Goal: Information Seeking & Learning: Learn about a topic

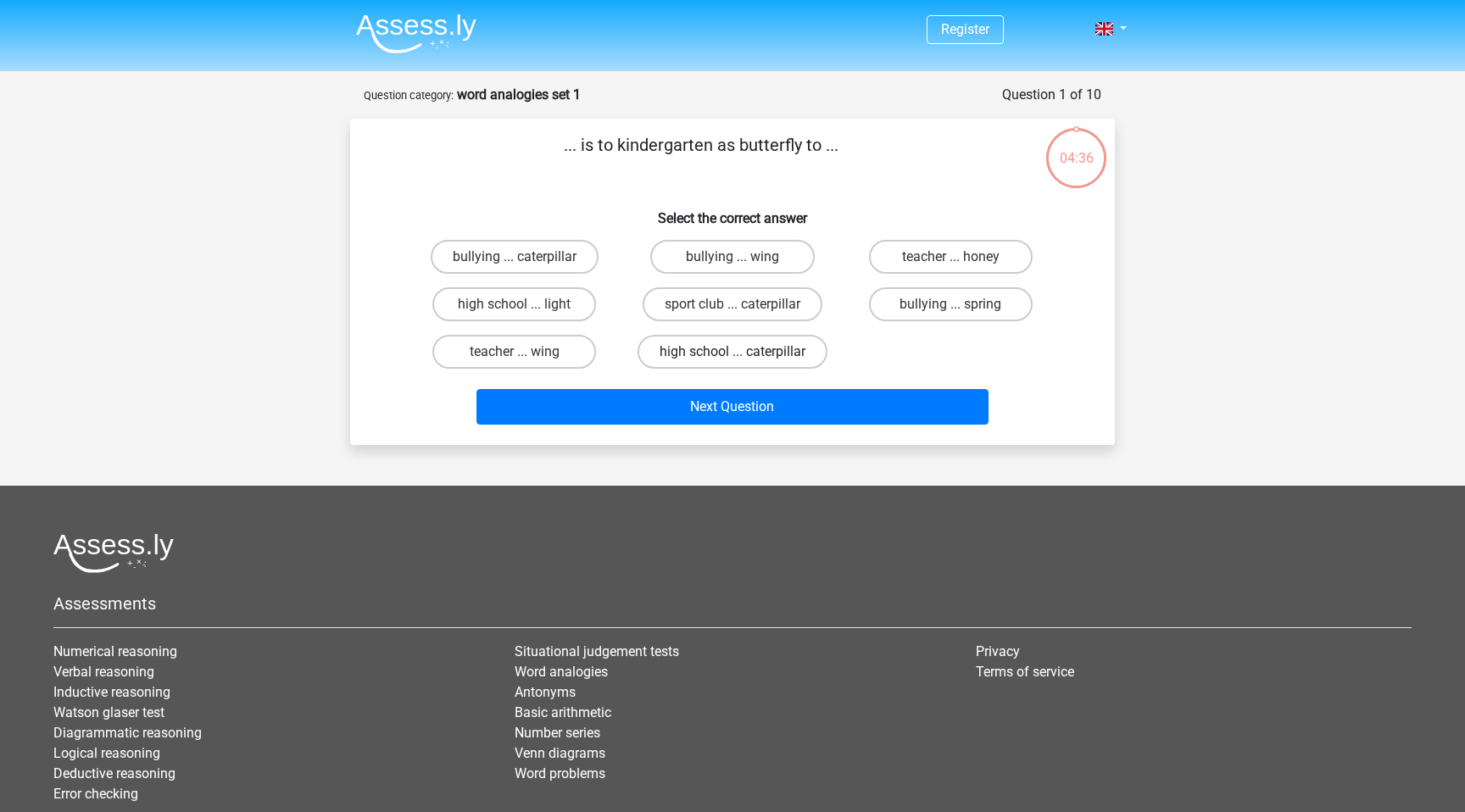
click at [717, 353] on label "high school ... caterpillar" at bounding box center [732, 352] width 190 height 34
click at [732, 353] on input "high school ... caterpillar" at bounding box center [738, 357] width 11 height 11
radio input "true"
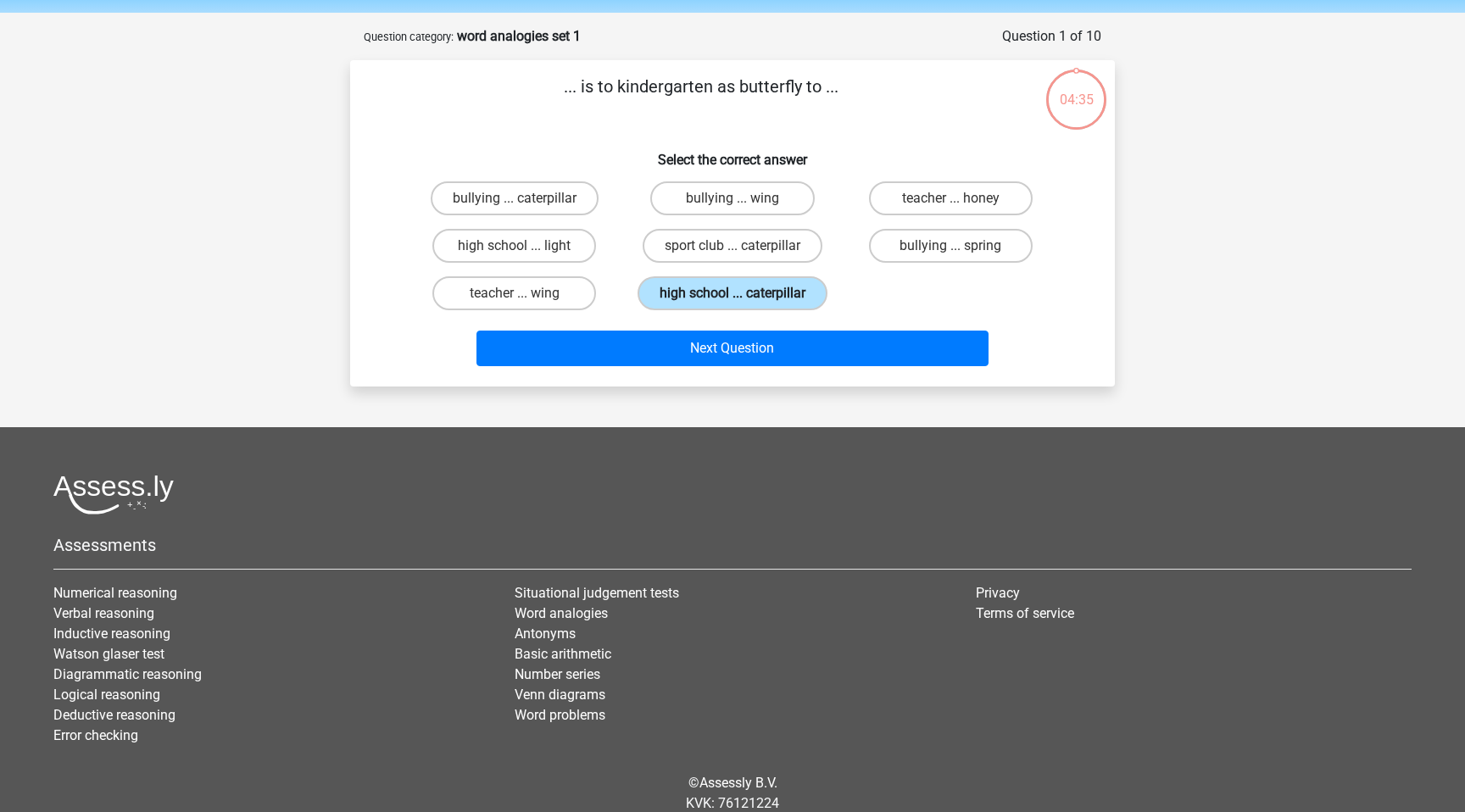
scroll to position [71, 0]
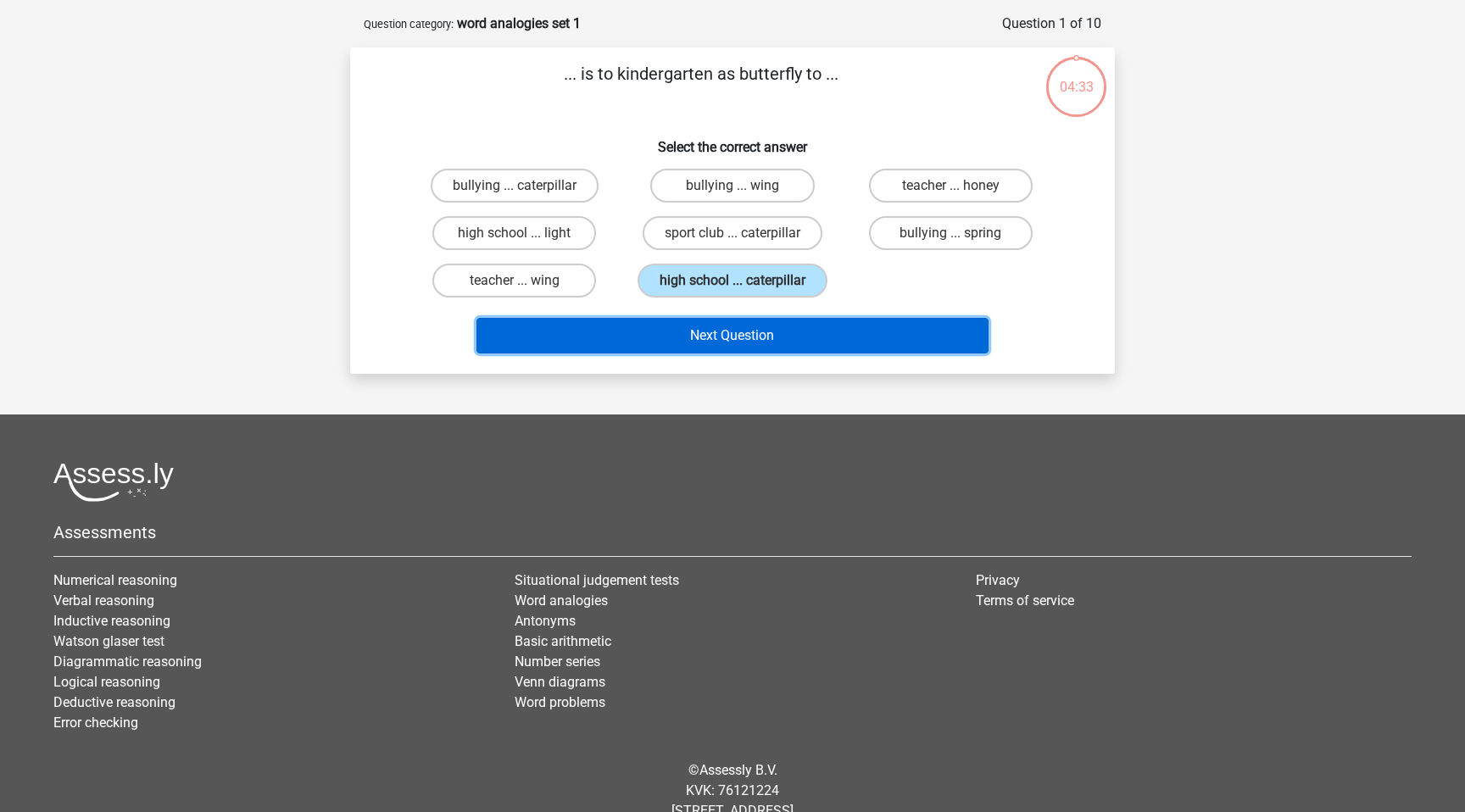
click at [725, 339] on button "Next Question" at bounding box center [732, 336] width 513 height 36
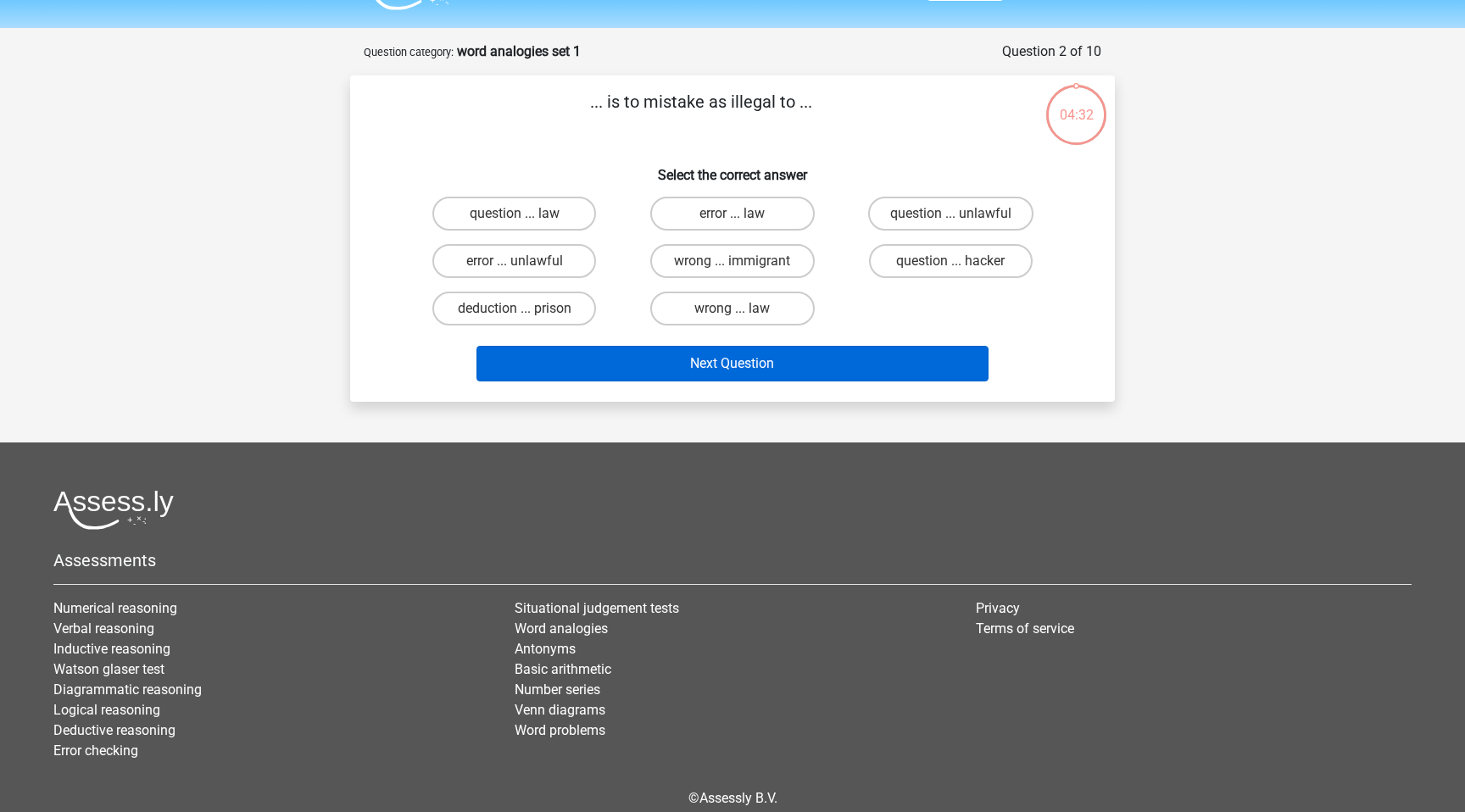
scroll to position [29, 0]
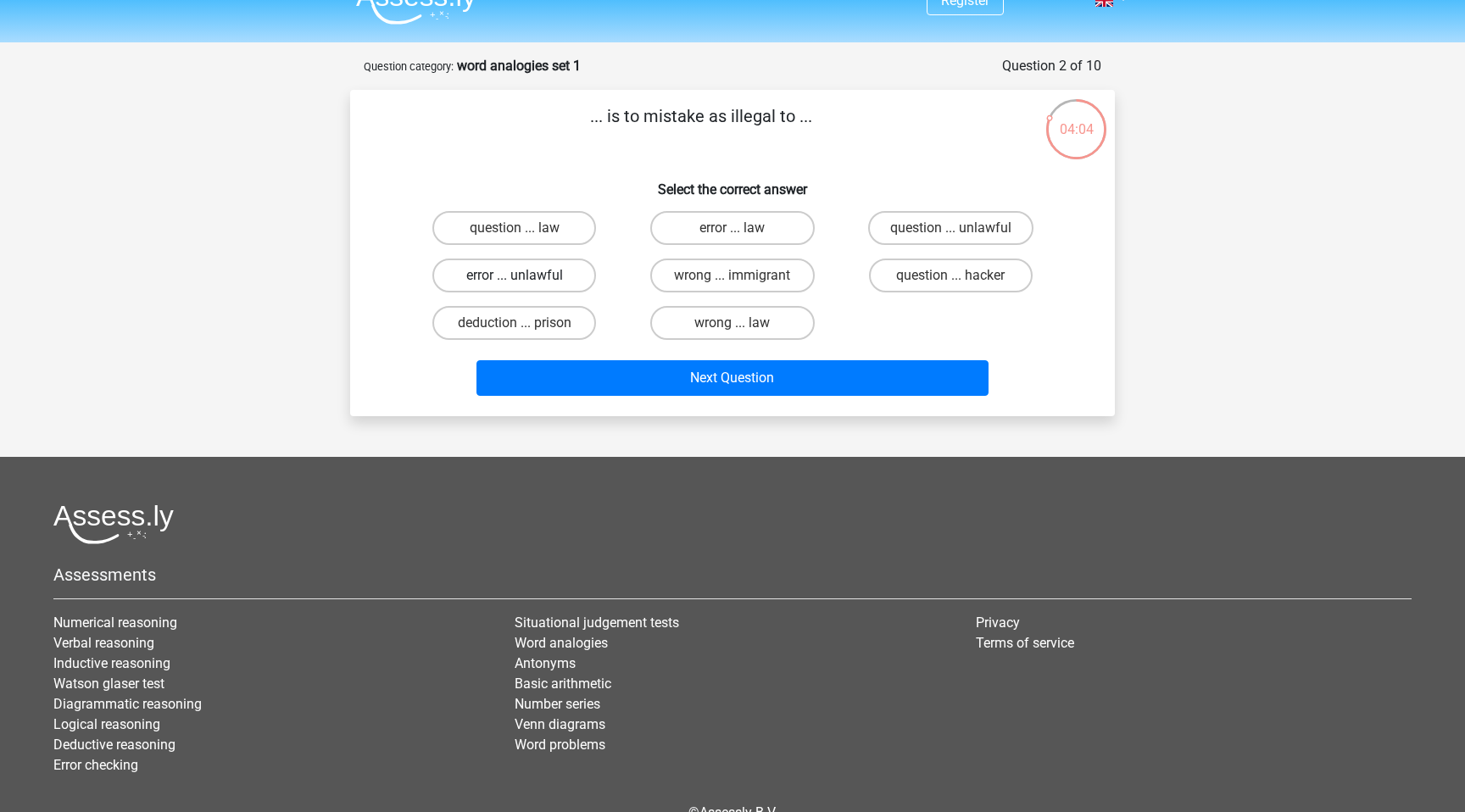
click at [564, 281] on label "error ... unlawful" at bounding box center [514, 276] width 164 height 34
click at [525, 281] on input "error ... unlawful" at bounding box center [520, 281] width 11 height 11
radio input "true"
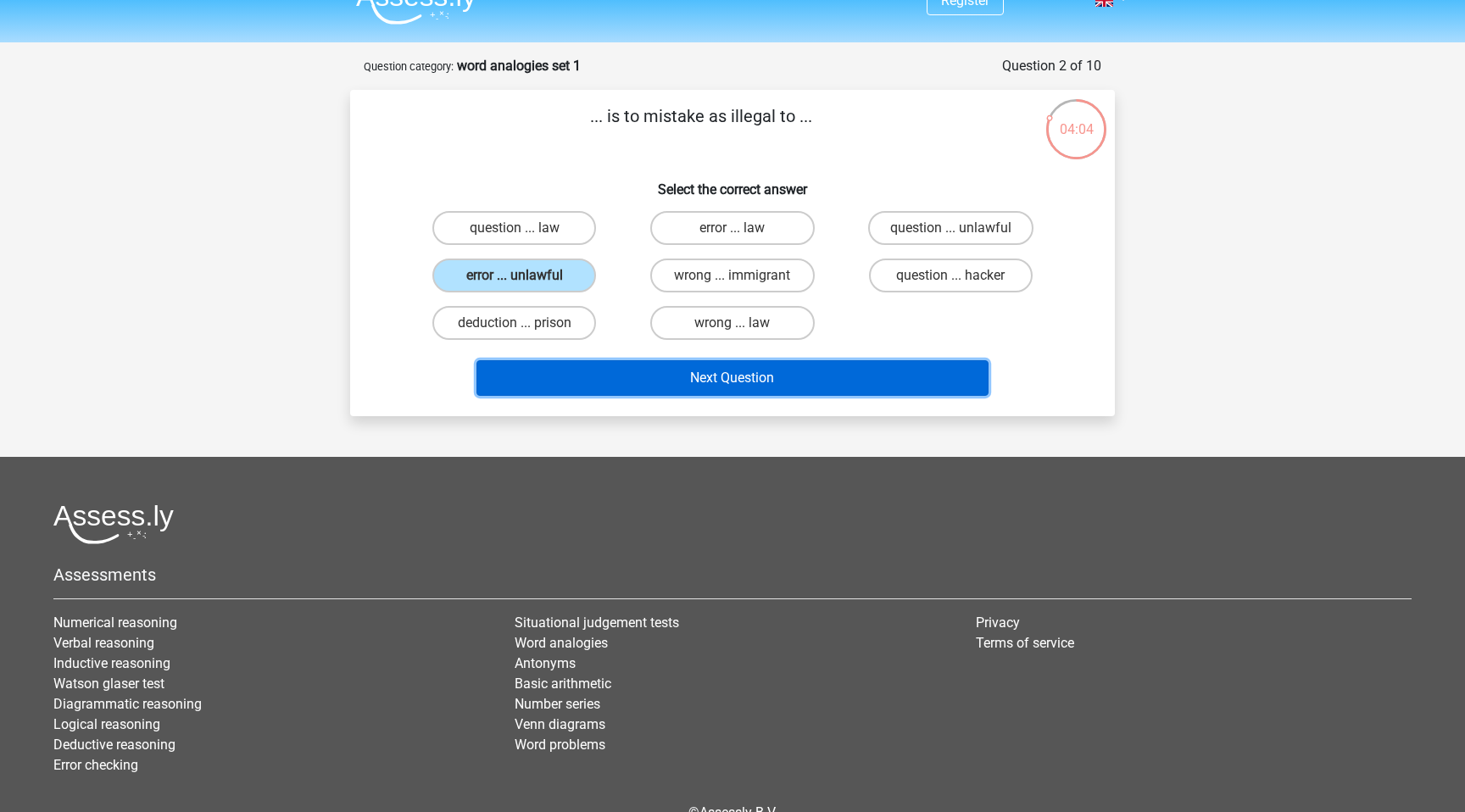
click at [664, 371] on button "Next Question" at bounding box center [732, 378] width 513 height 36
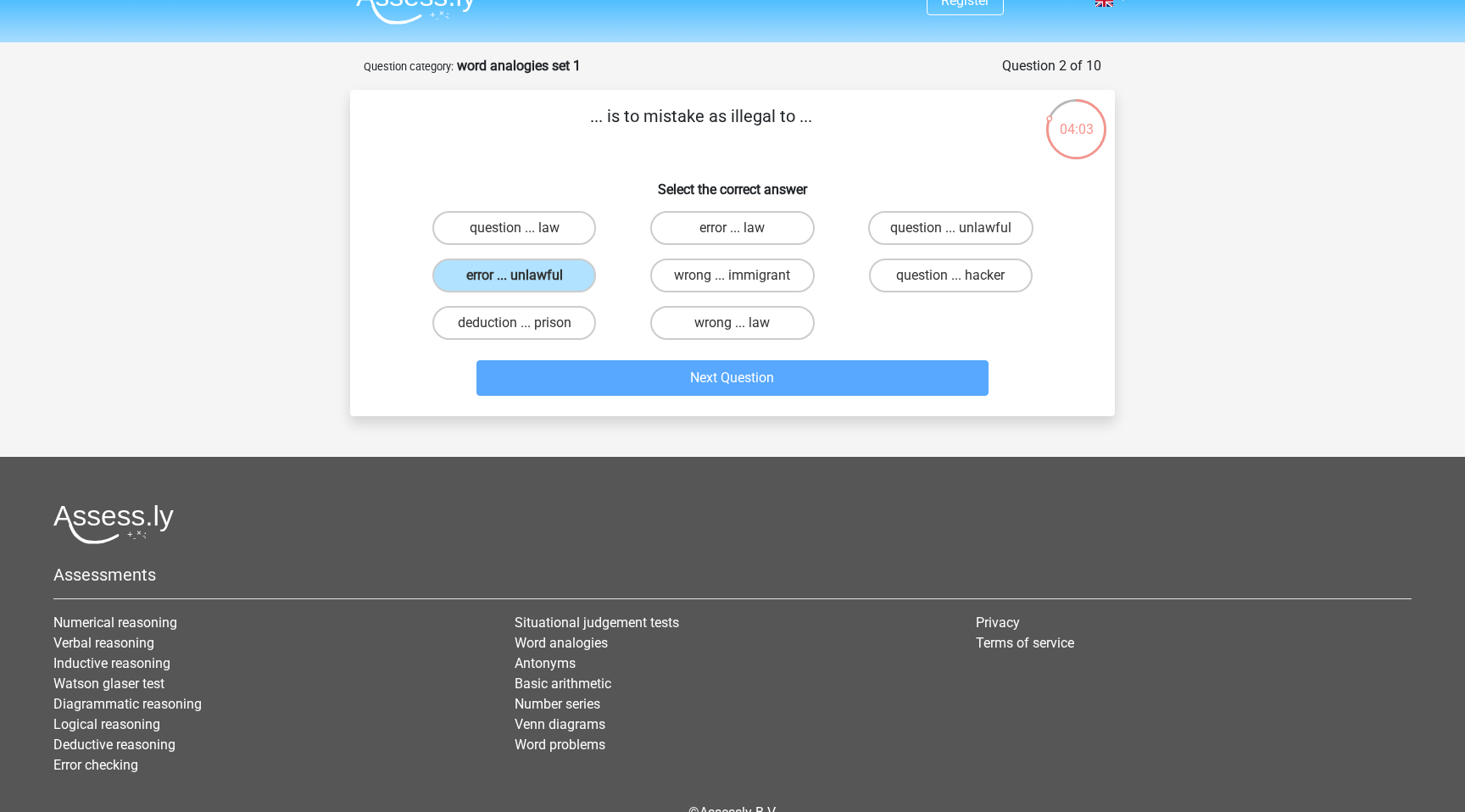
scroll to position [85, 0]
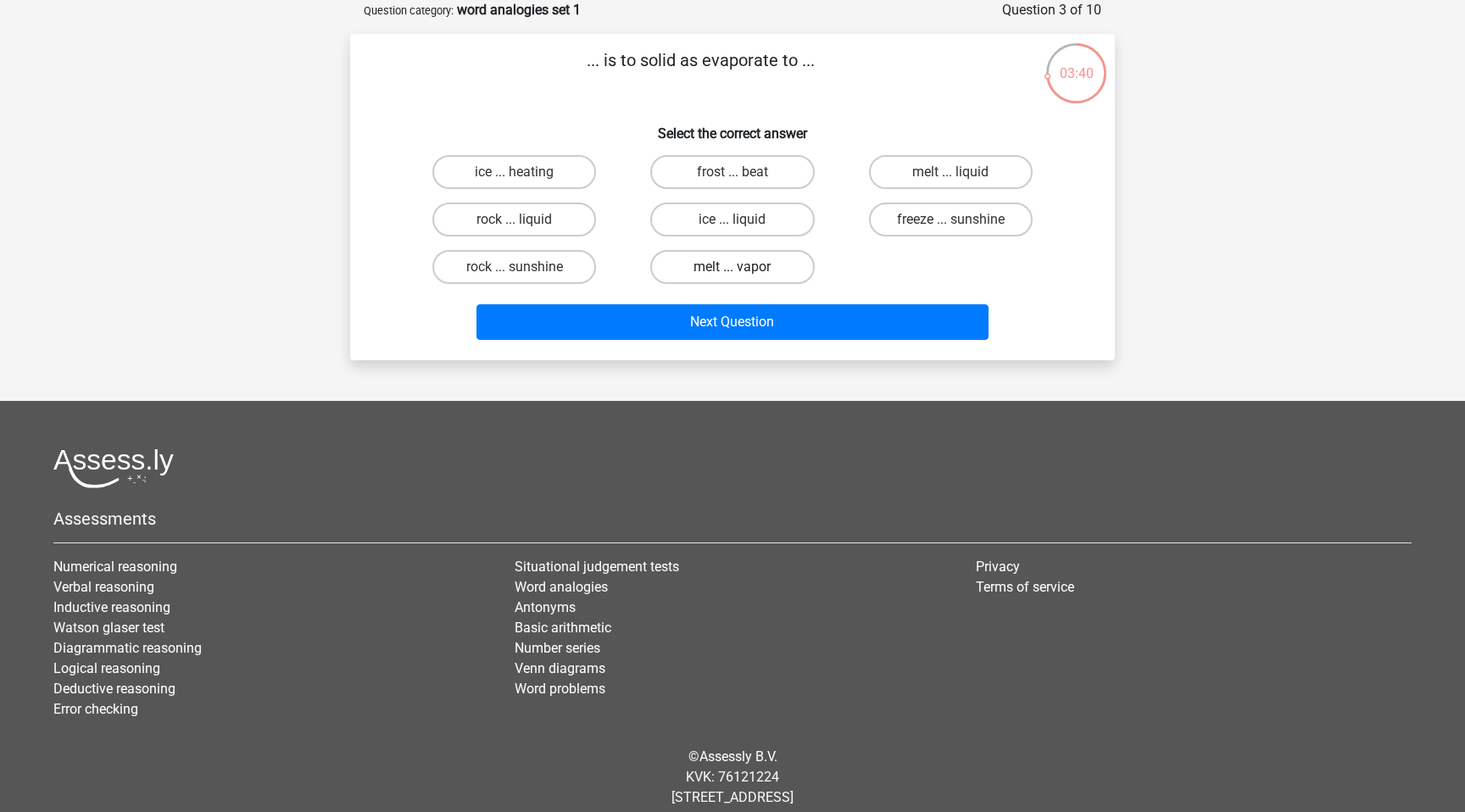
click at [658, 267] on label "melt ... vapor" at bounding box center [732, 267] width 164 height 34
click at [732, 267] on input "melt ... vapor" at bounding box center [738, 272] width 11 height 11
radio input "true"
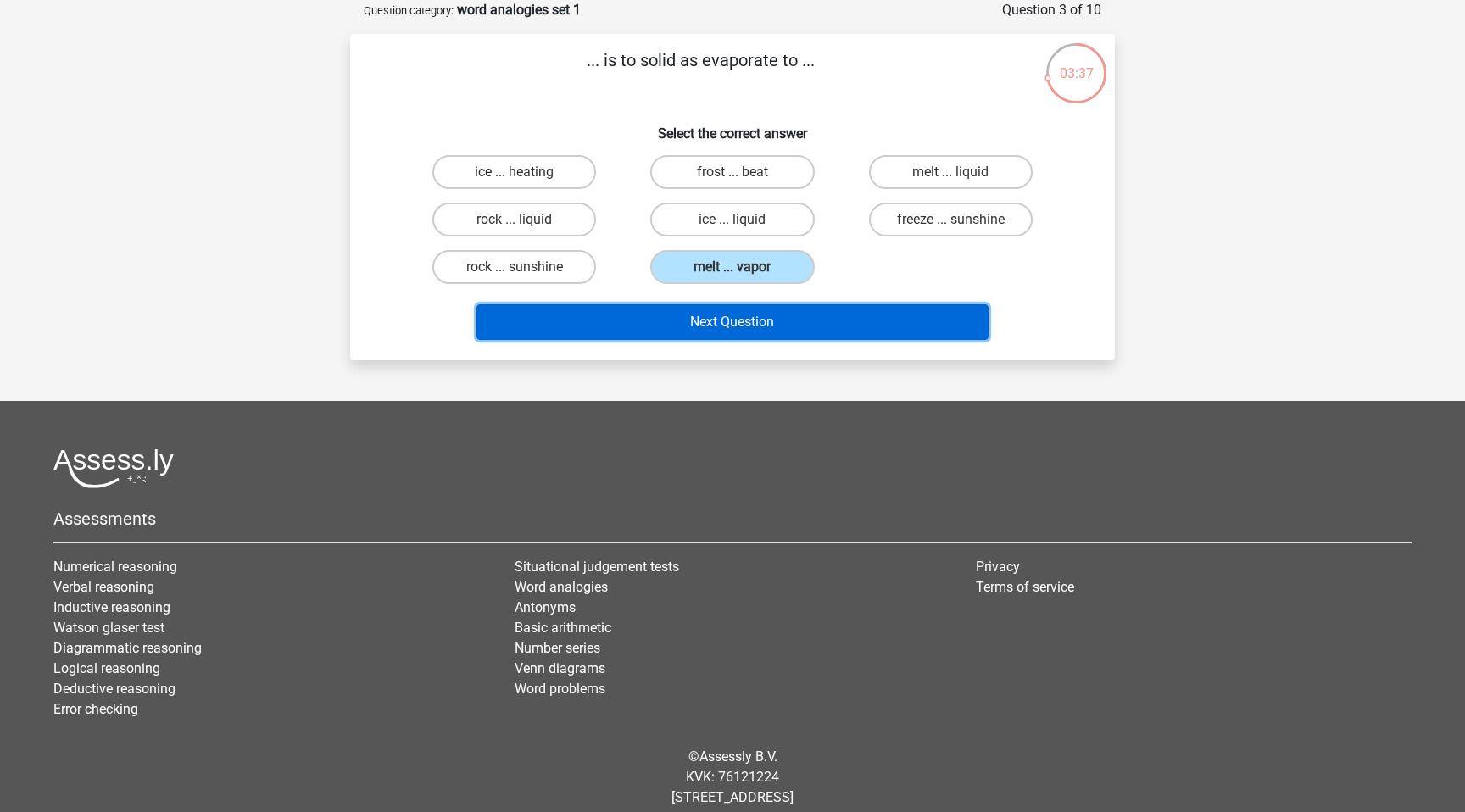
click at [672, 320] on button "Next Question" at bounding box center [732, 322] width 513 height 36
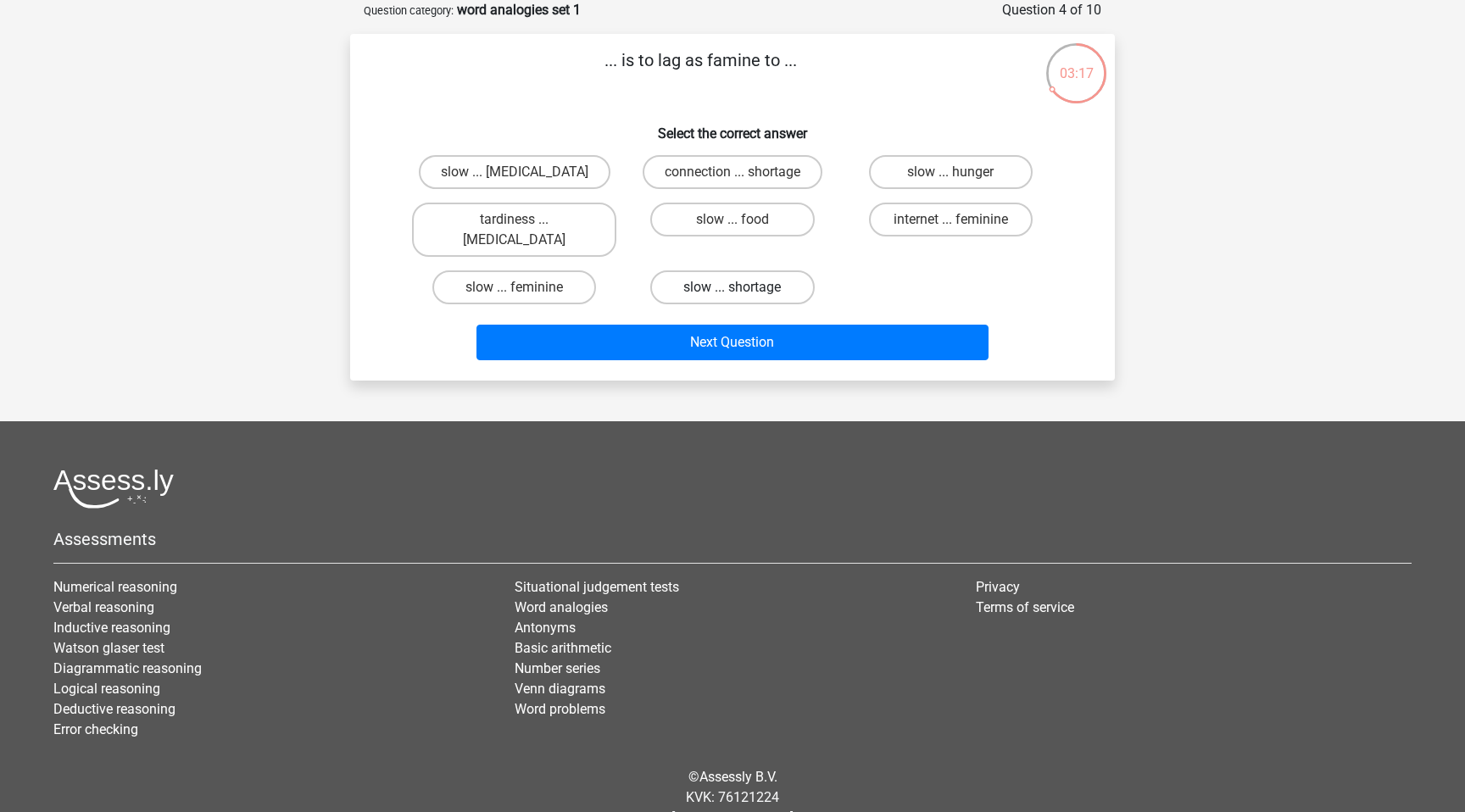
click at [700, 272] on label "slow ... shortage" at bounding box center [732, 288] width 164 height 34
click at [732, 287] on input "slow ... shortage" at bounding box center [738, 292] width 11 height 11
radio input "true"
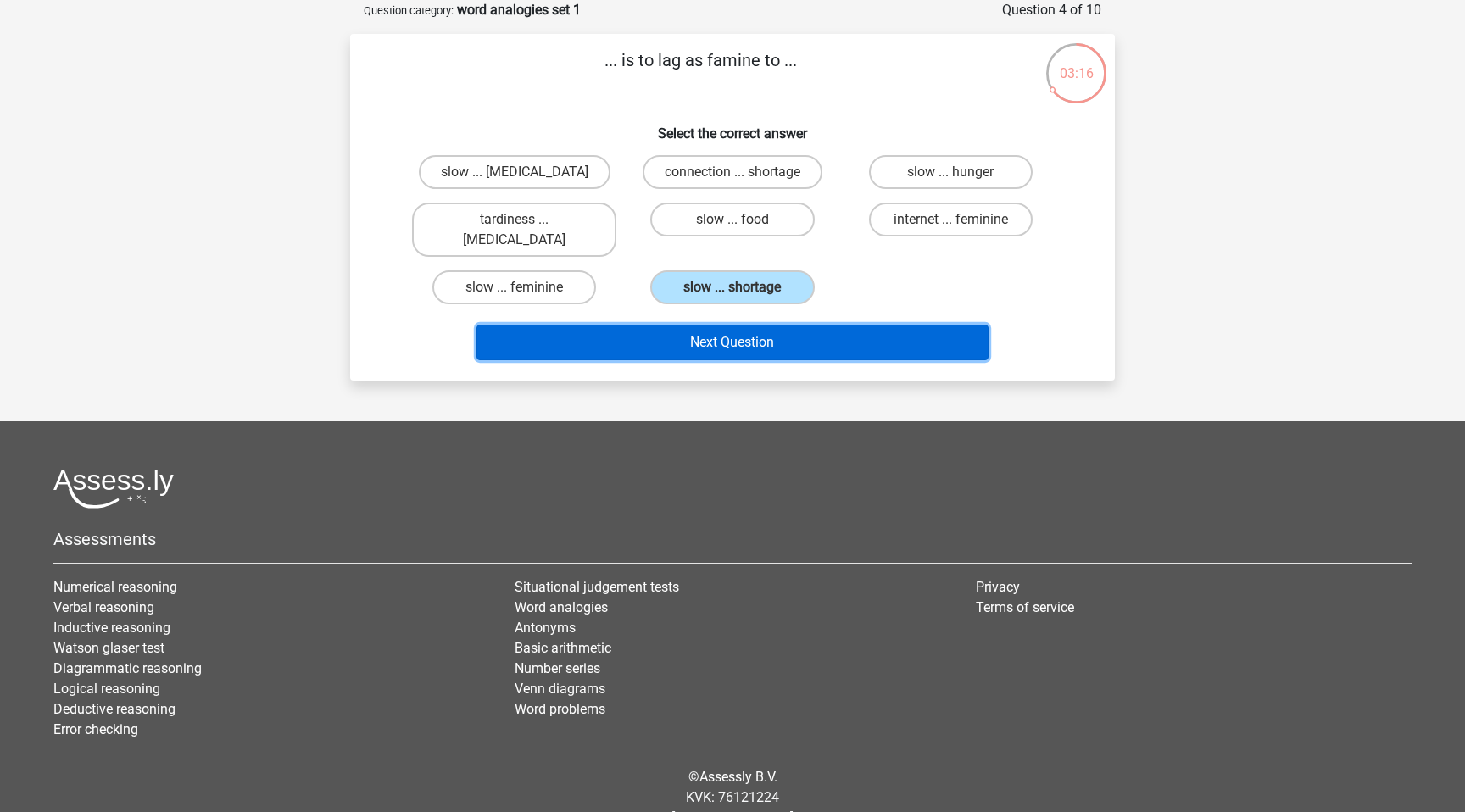
click at [712, 327] on button "Next Question" at bounding box center [732, 343] width 513 height 36
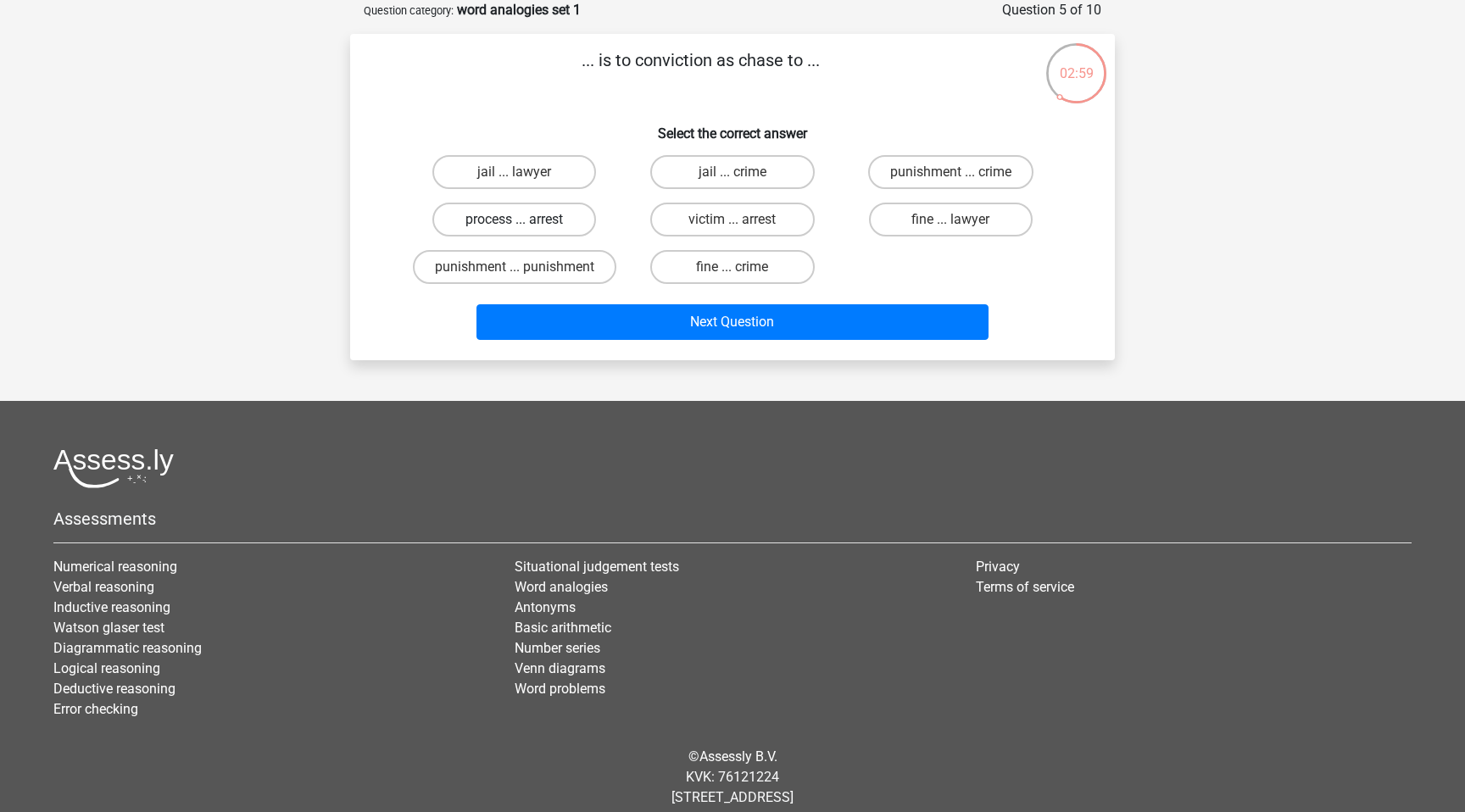
click at [566, 219] on label "process ... arrest" at bounding box center [514, 219] width 164 height 34
click at [525, 219] on input "process ... arrest" at bounding box center [520, 224] width 11 height 11
radio input "true"
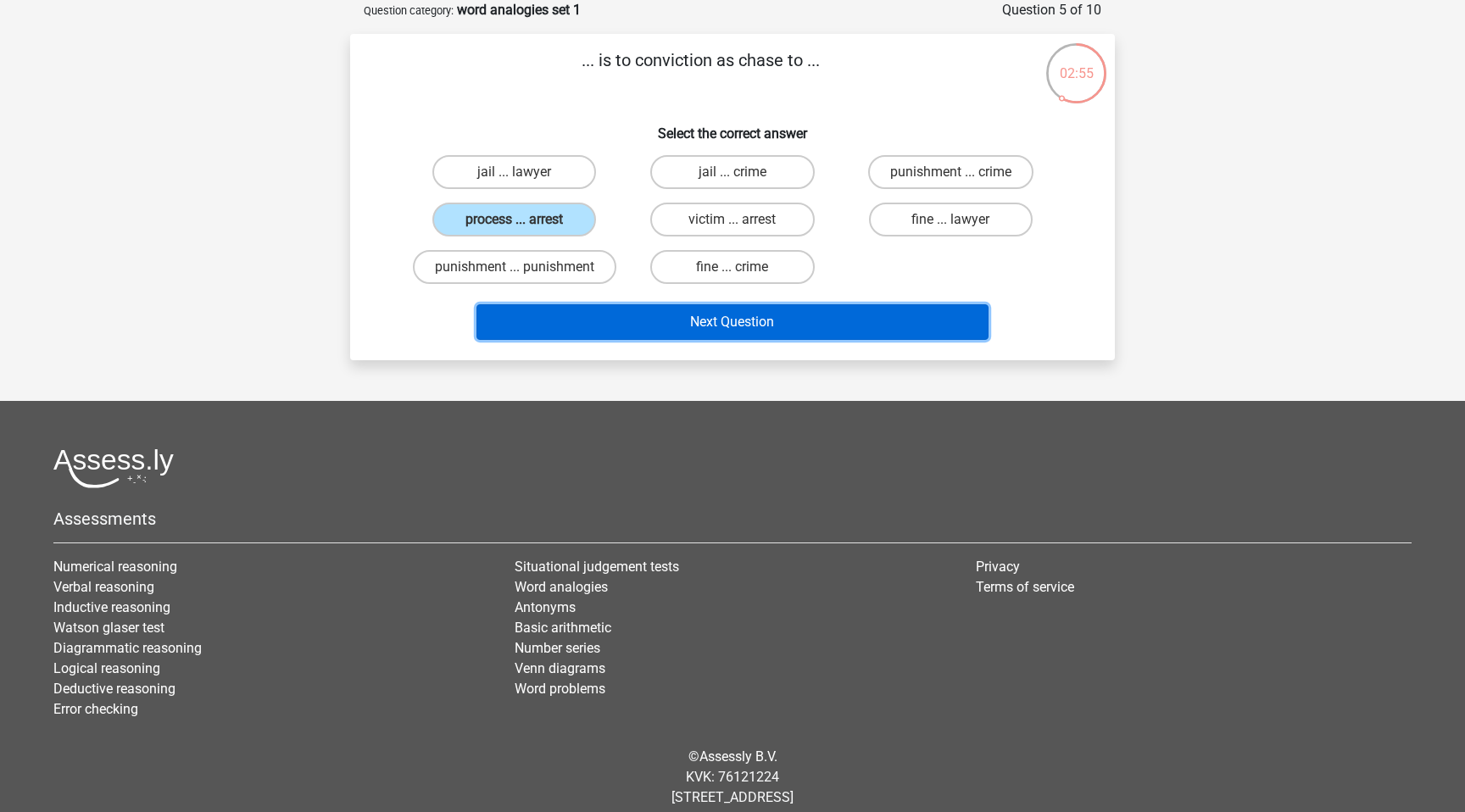
click at [676, 325] on button "Next Question" at bounding box center [732, 322] width 513 height 36
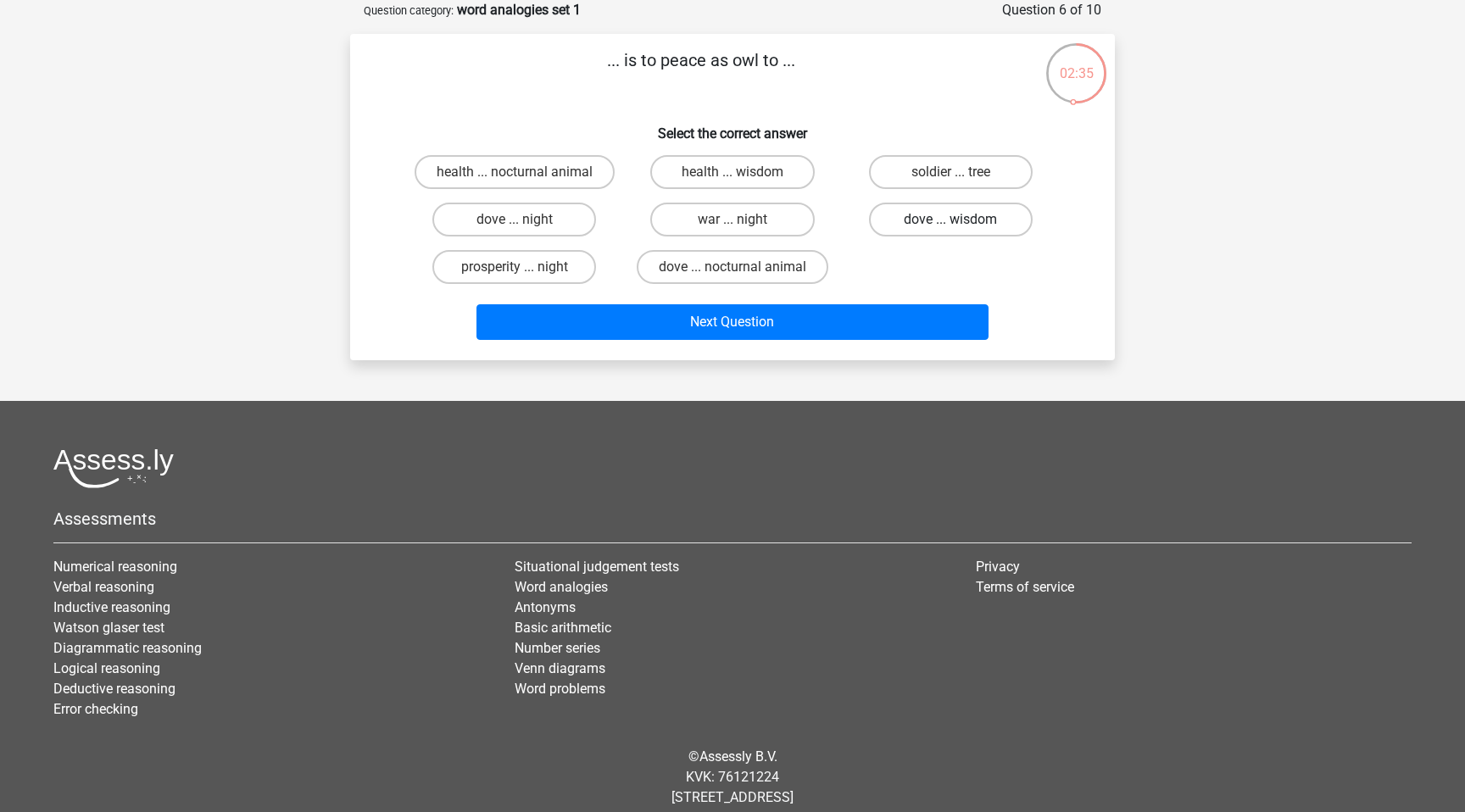
click at [936, 215] on label "dove ... wisdom" at bounding box center [950, 219] width 164 height 34
click at [950, 219] on input "dove ... wisdom" at bounding box center [955, 224] width 11 height 11
radio input "true"
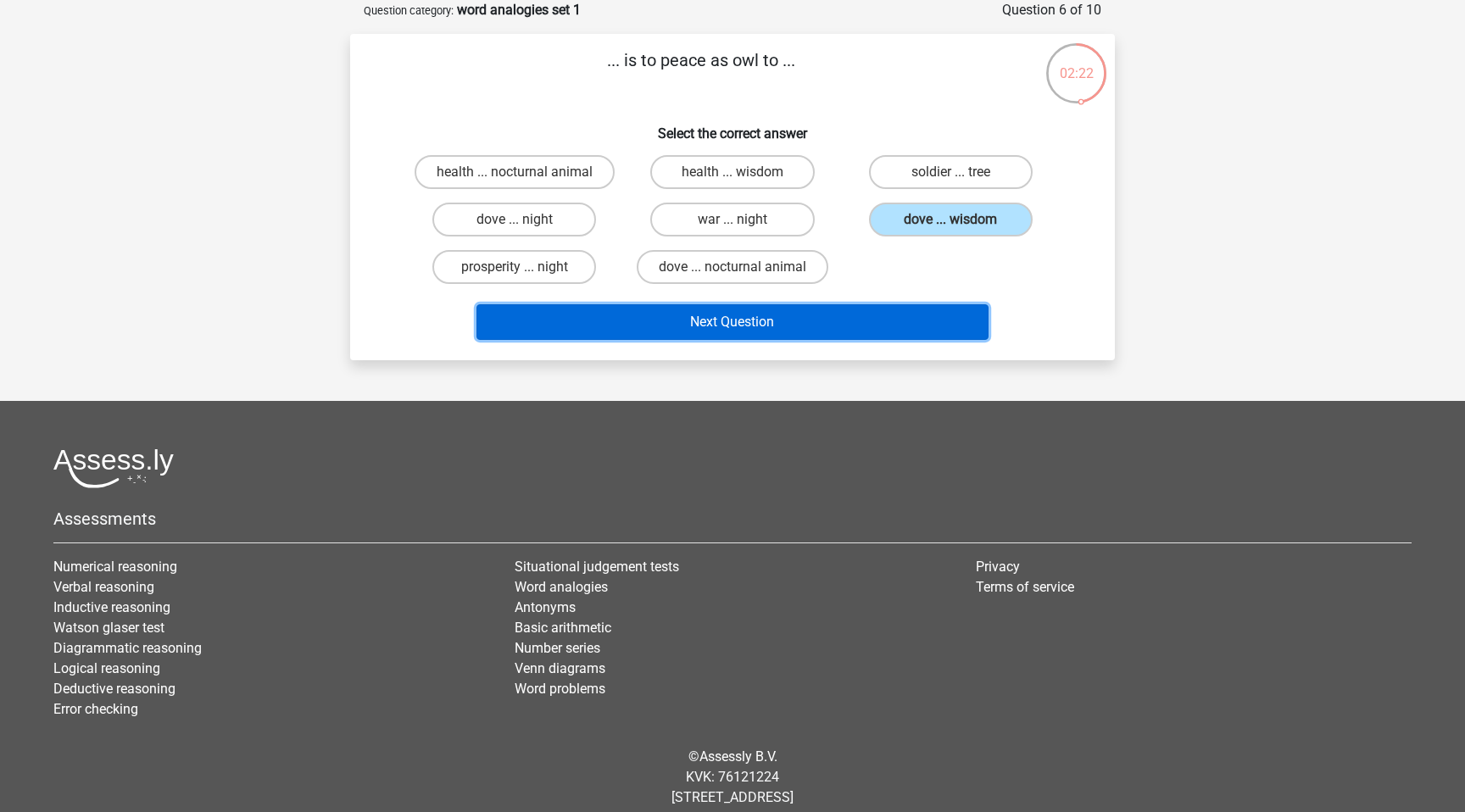
click at [810, 317] on button "Next Question" at bounding box center [732, 322] width 513 height 36
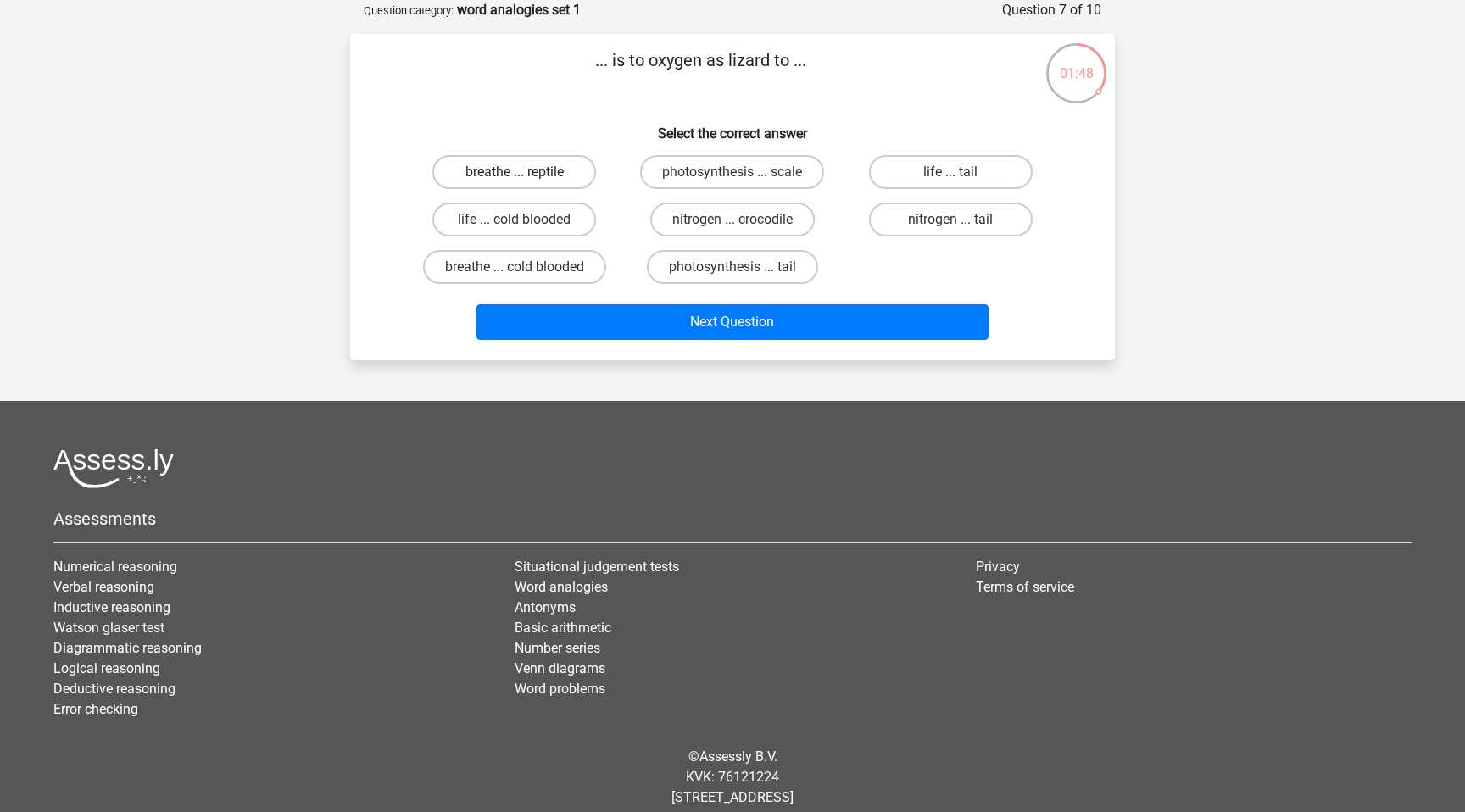
click at [565, 174] on label "breathe ... reptile" at bounding box center [514, 172] width 164 height 34
click at [525, 174] on input "breathe ... reptile" at bounding box center [520, 177] width 11 height 11
radio input "true"
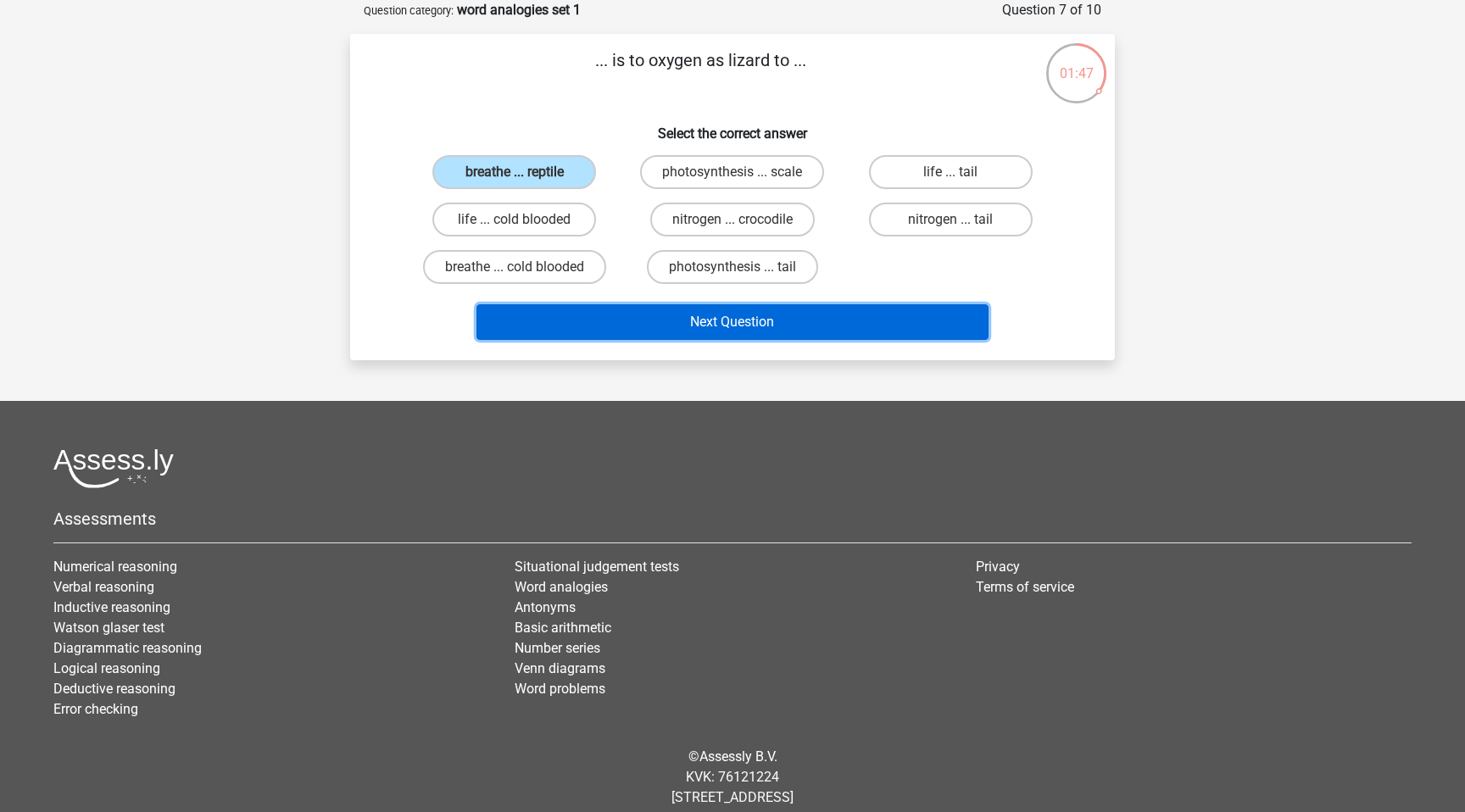
click at [664, 324] on button "Next Question" at bounding box center [732, 322] width 513 height 36
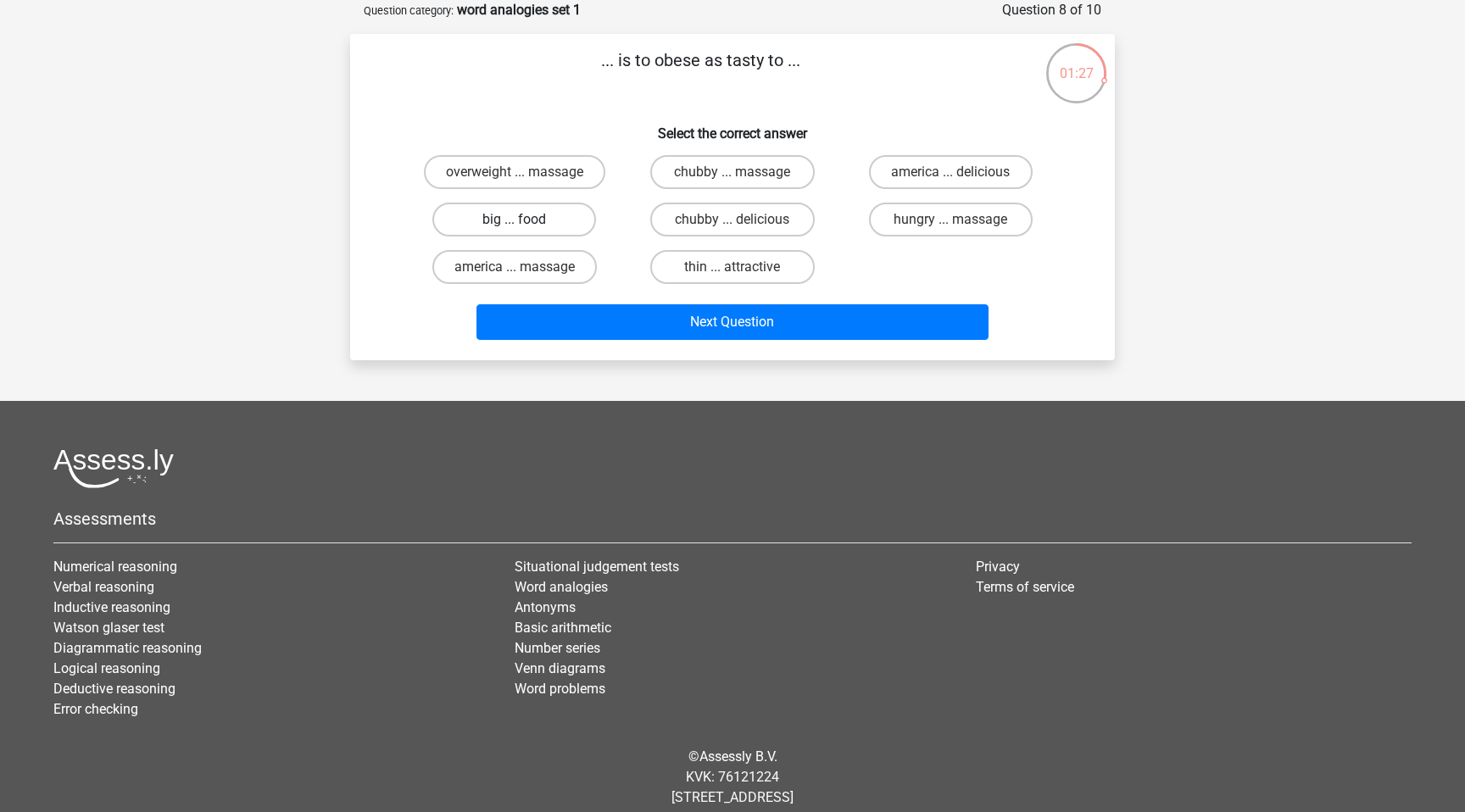
click at [562, 212] on label "big ... food" at bounding box center [514, 219] width 164 height 34
click at [525, 219] on input "big ... food" at bounding box center [520, 224] width 11 height 11
radio input "true"
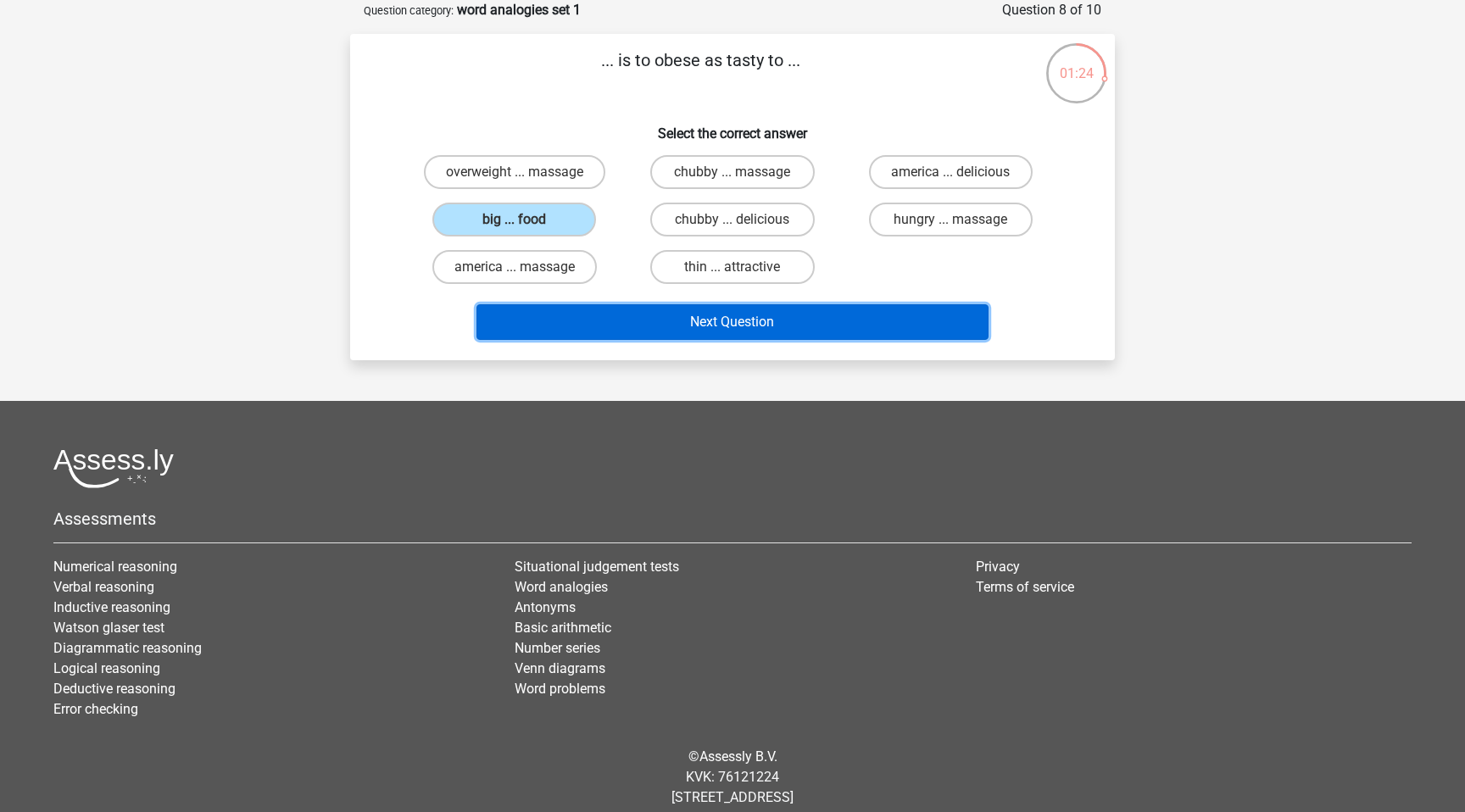
click at [654, 324] on button "Next Question" at bounding box center [732, 322] width 513 height 36
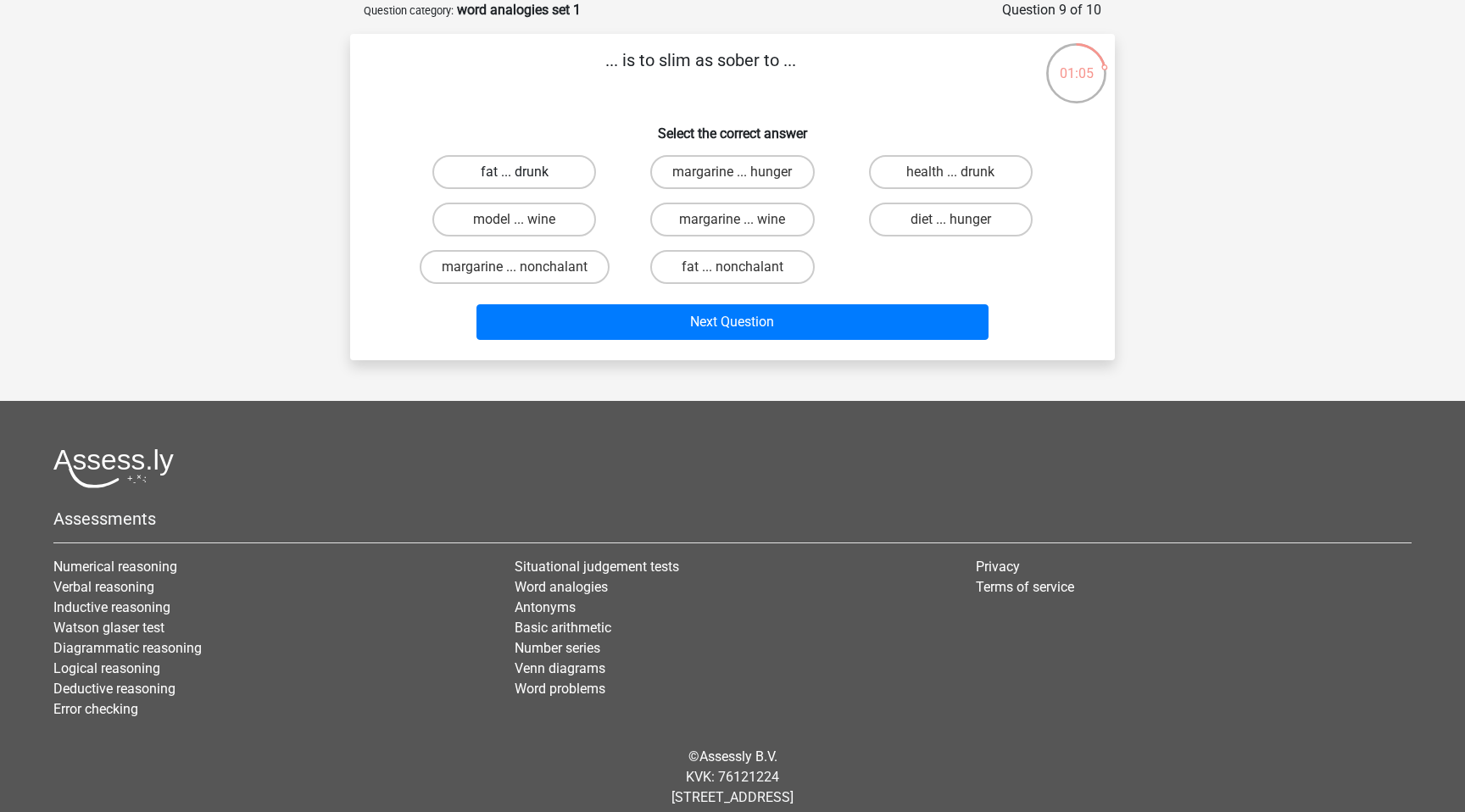
click at [534, 176] on label "fat ... drunk" at bounding box center [514, 172] width 164 height 34
click at [525, 176] on input "fat ... drunk" at bounding box center [520, 177] width 11 height 11
radio input "true"
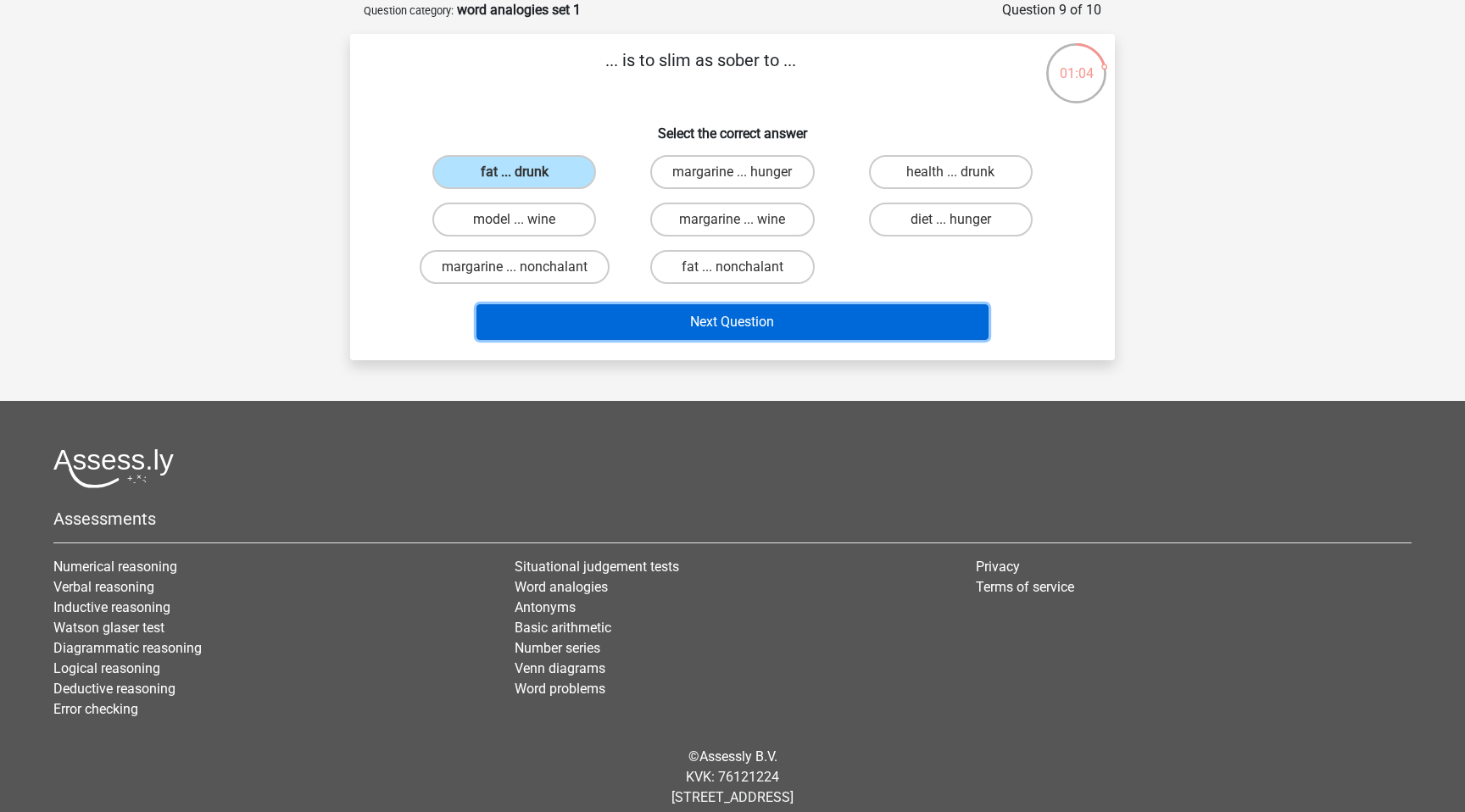
click at [683, 321] on button "Next Question" at bounding box center [732, 322] width 513 height 36
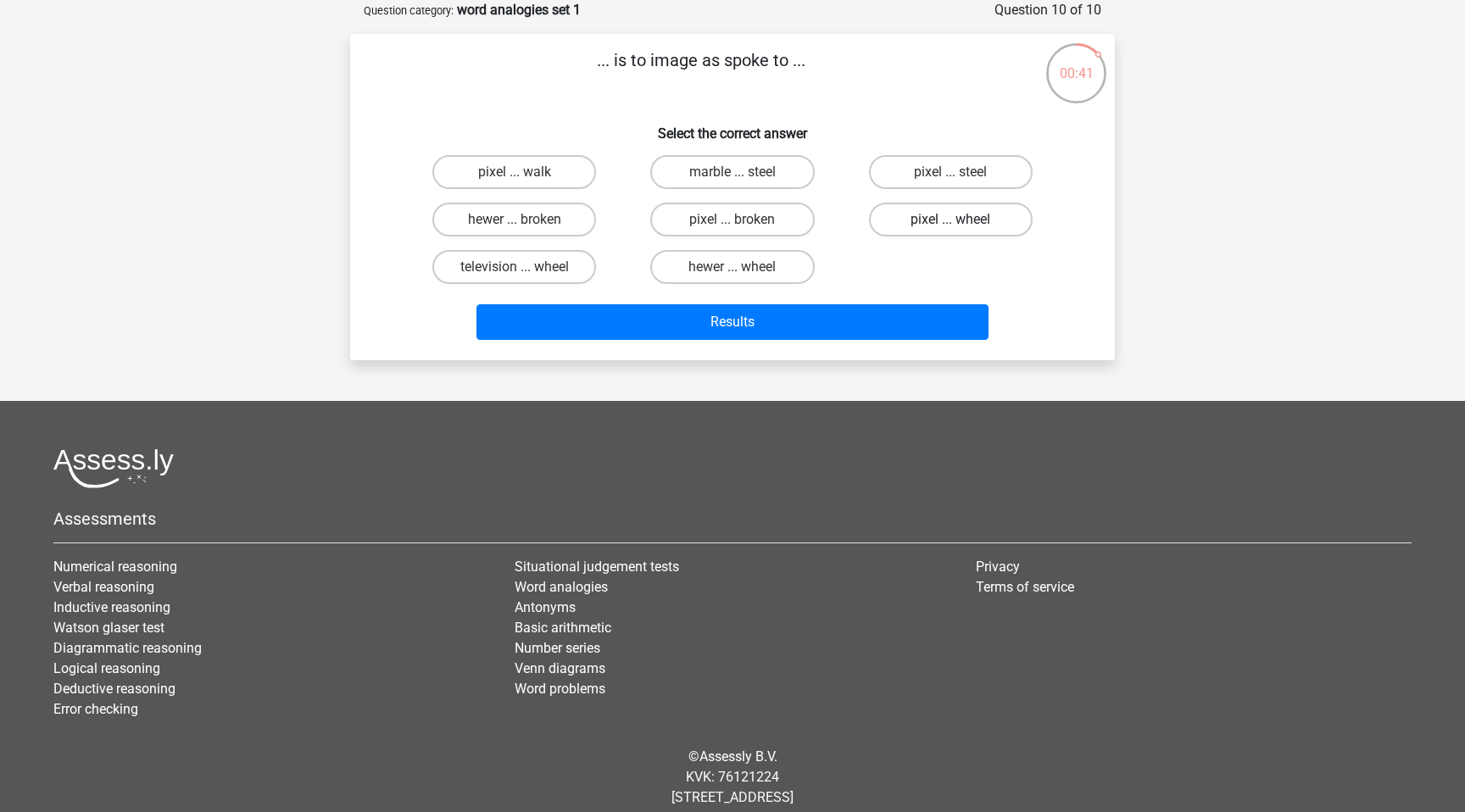
click at [891, 221] on label "pixel ... wheel" at bounding box center [950, 219] width 164 height 34
click at [950, 221] on input "pixel ... wheel" at bounding box center [955, 224] width 11 height 11
radio input "true"
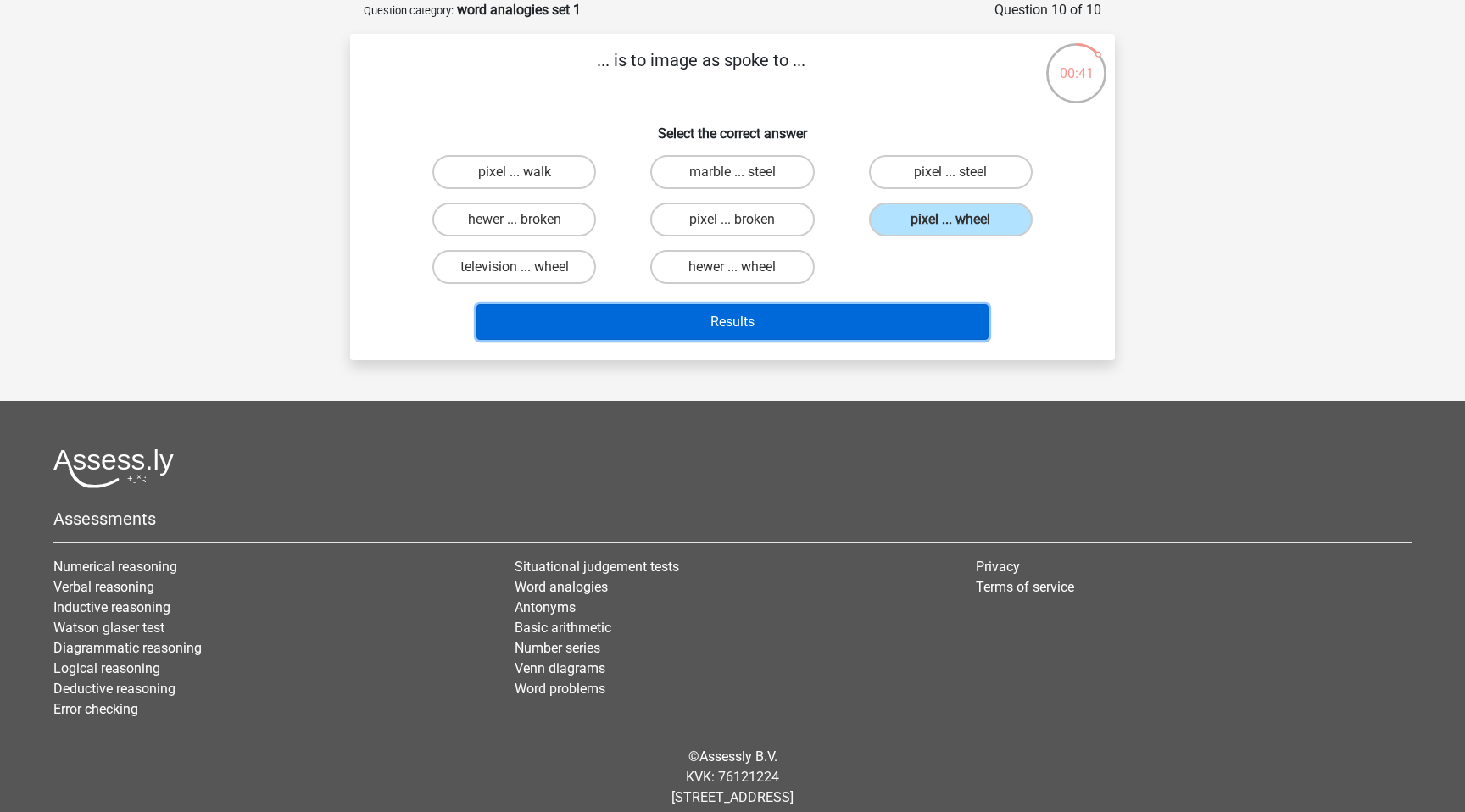
click at [788, 322] on button "Results" at bounding box center [732, 322] width 513 height 36
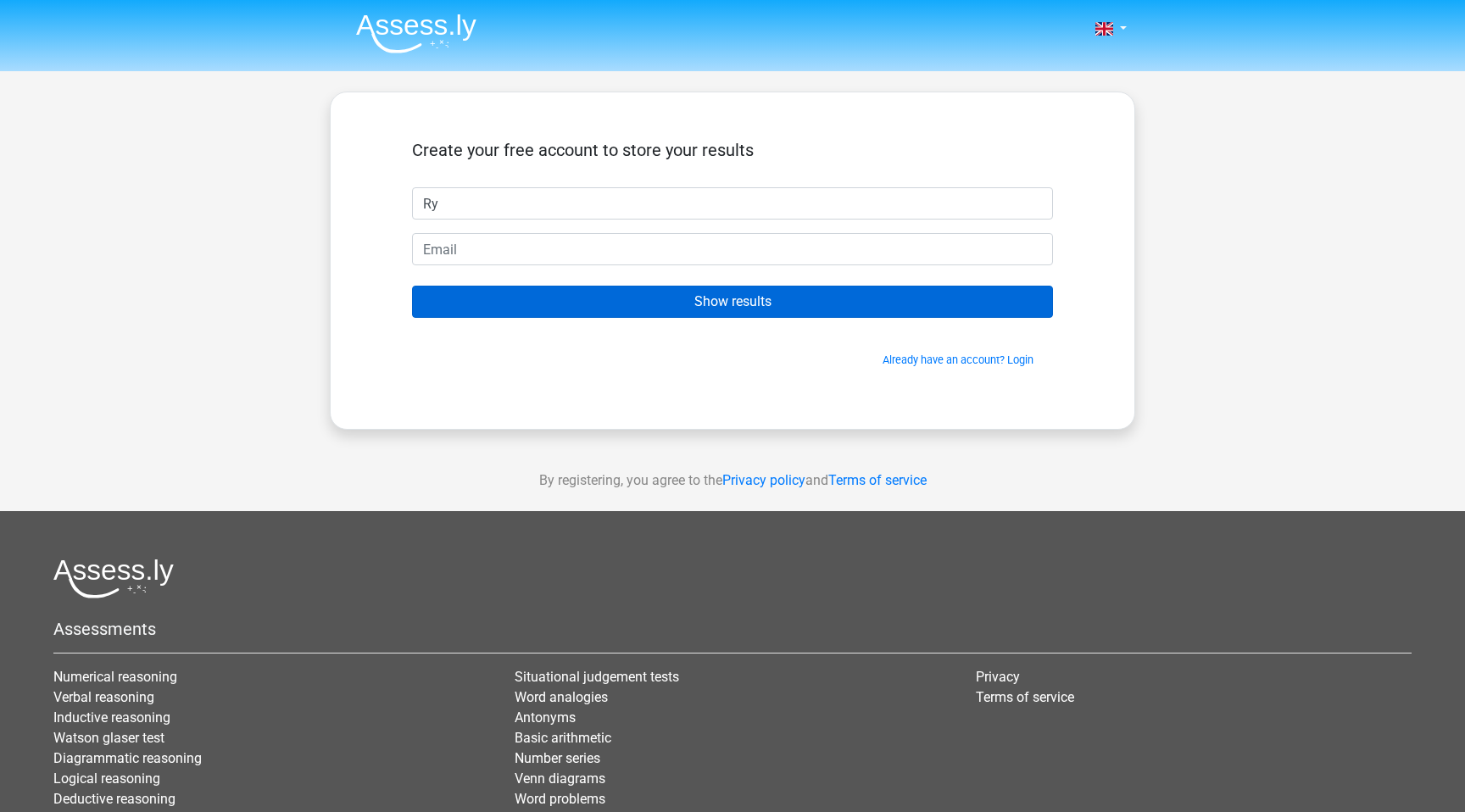
type input "R"
type input "kazutoki ando"
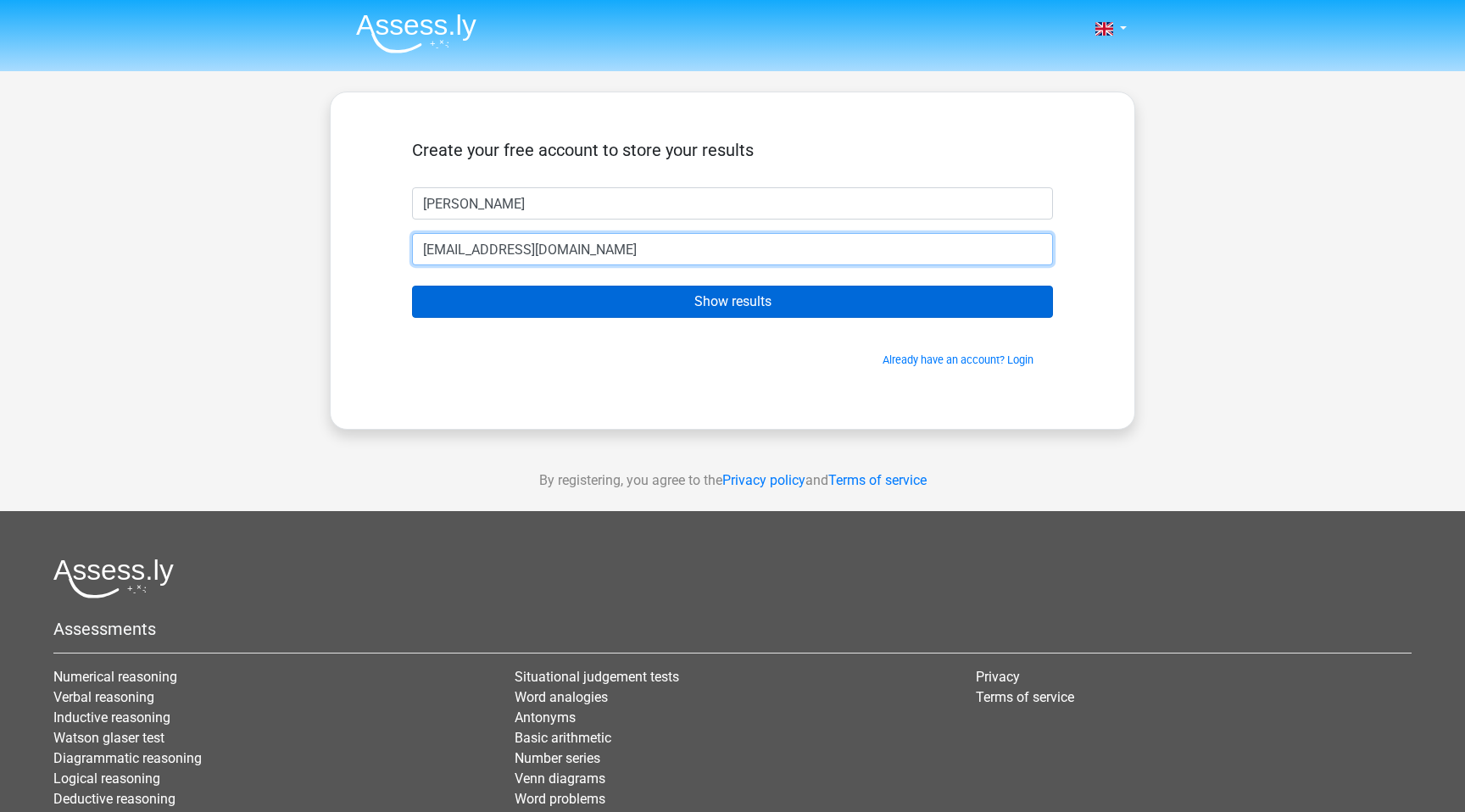
type input "kazutoki.ando@gmail.com"
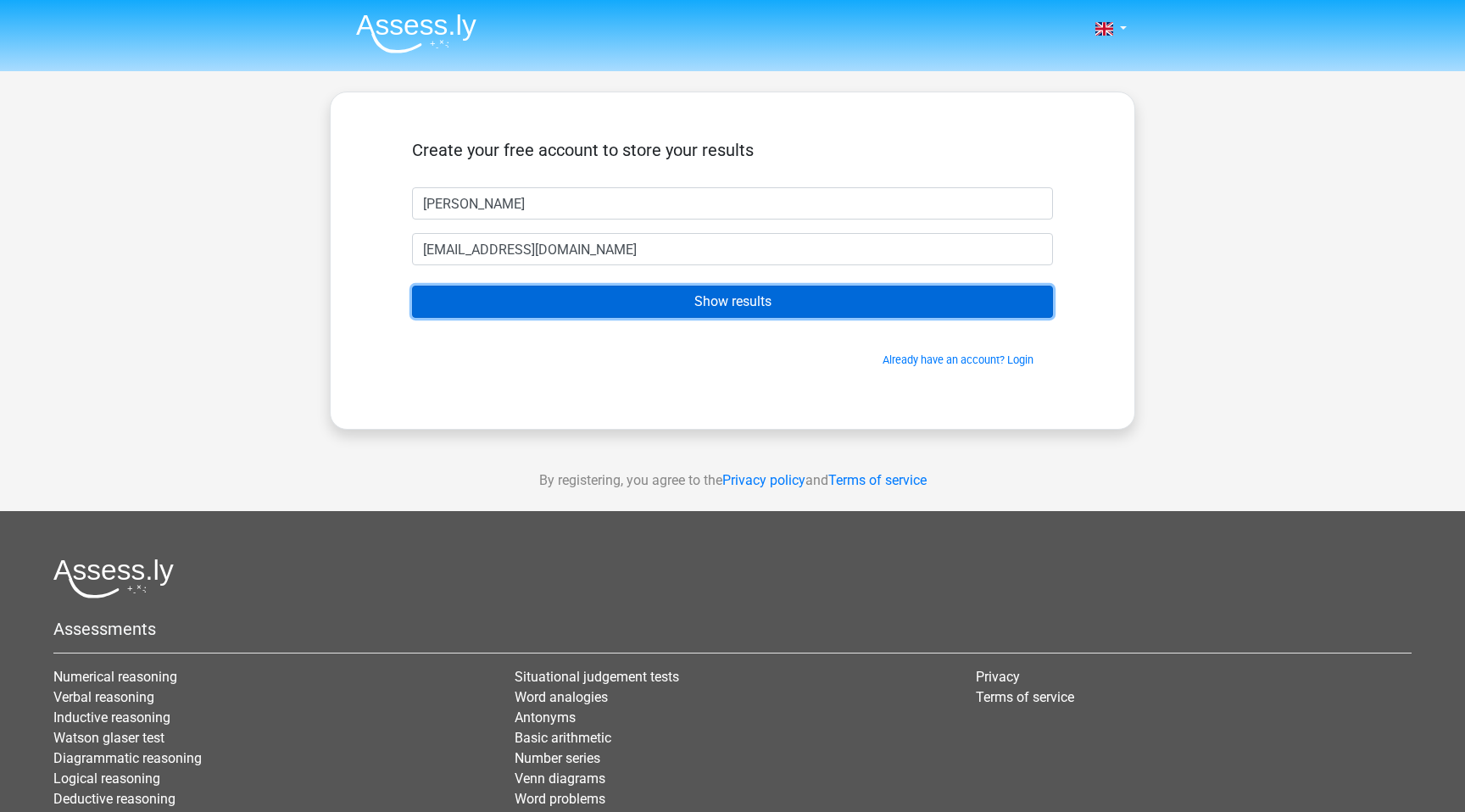
click at [750, 304] on input "Show results" at bounding box center [732, 302] width 641 height 33
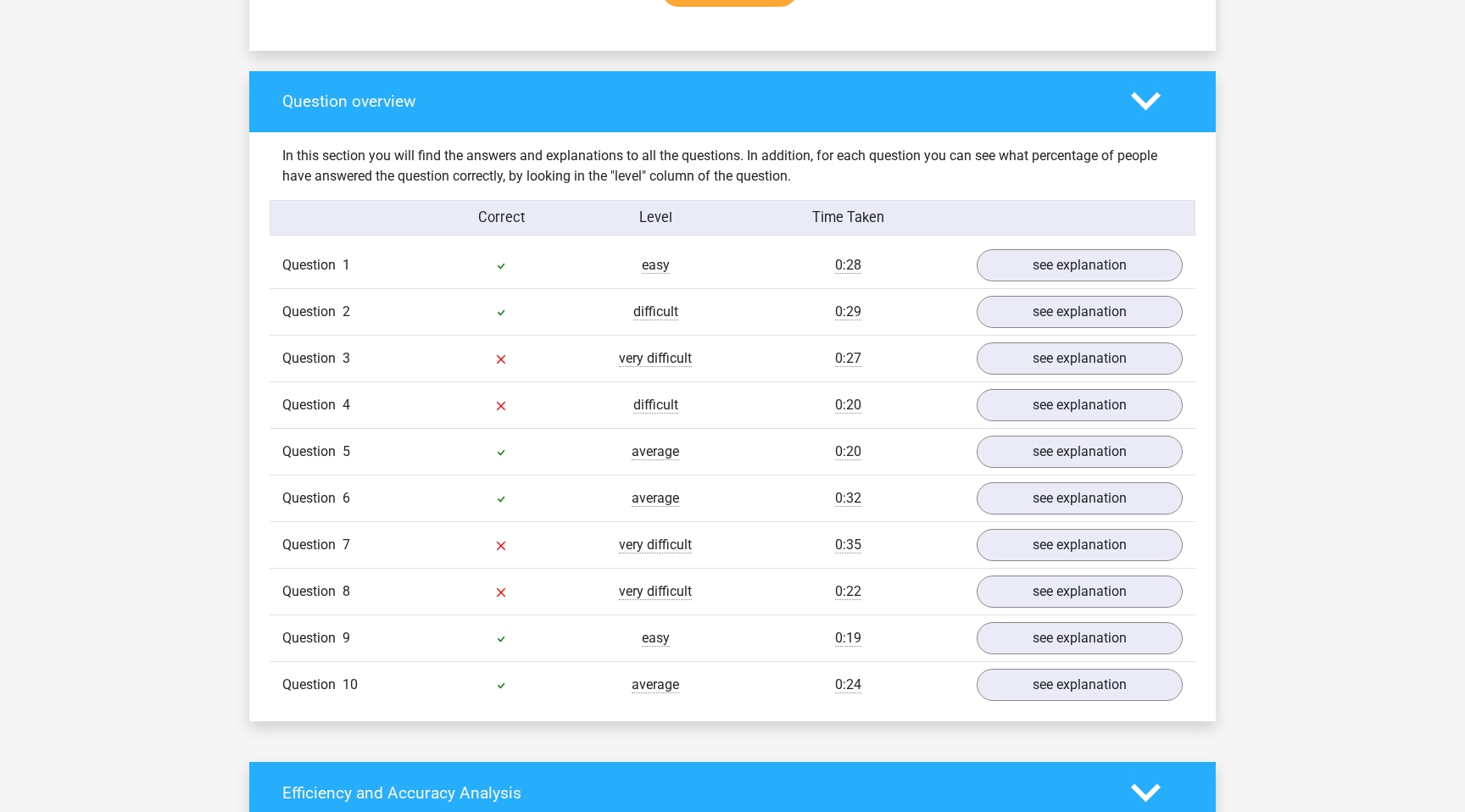
scroll to position [1287, 0]
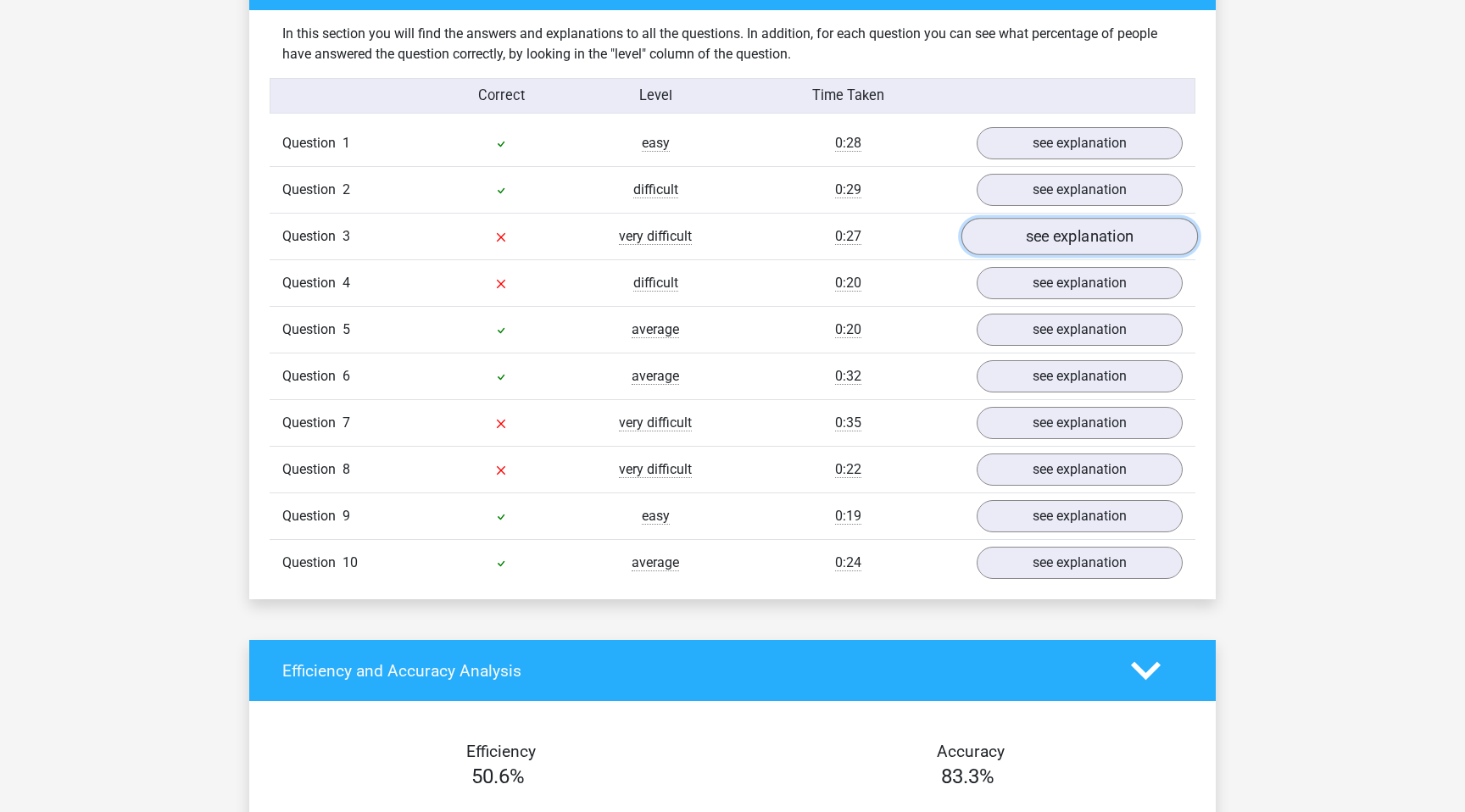
click at [988, 254] on link "see explanation" at bounding box center [1079, 236] width 236 height 38
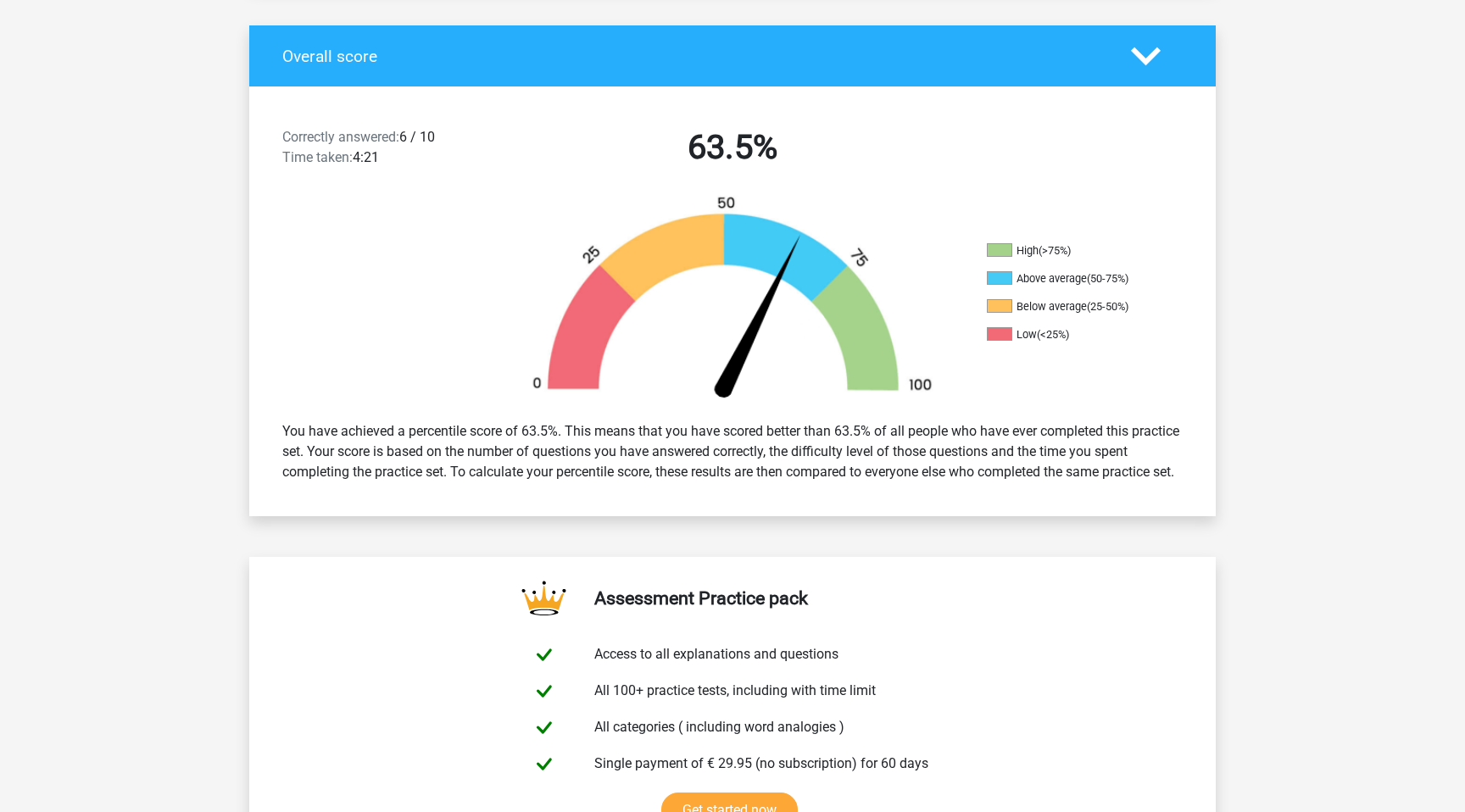
scroll to position [0, 0]
